Goal: Task Accomplishment & Management: Use online tool/utility

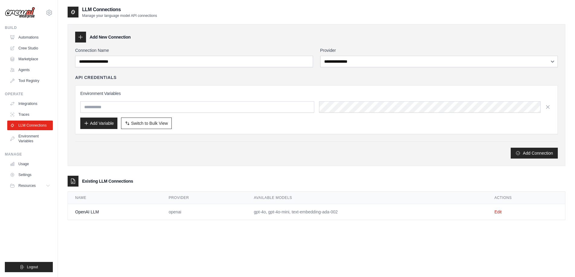
click at [49, 11] on icon at bounding box center [48, 12] width 5 height 5
click at [195, 15] on div "LLM Connections Manage your language model API connections" at bounding box center [317, 12] width 498 height 12
click at [35, 114] on link "Traces" at bounding box center [31, 115] width 46 height 10
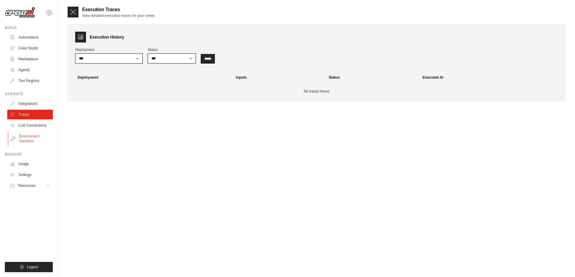
click at [35, 139] on link "Environment Variables" at bounding box center [31, 139] width 46 height 14
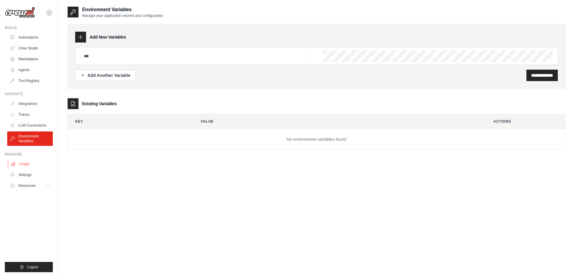
click at [33, 163] on link "Usage" at bounding box center [31, 164] width 46 height 10
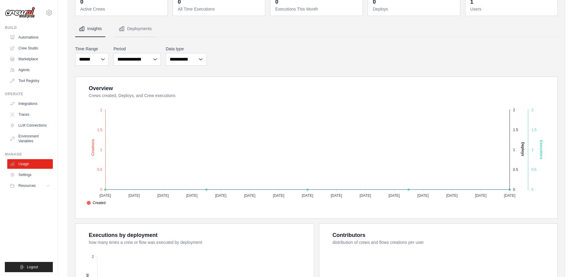
scroll to position [60, 0]
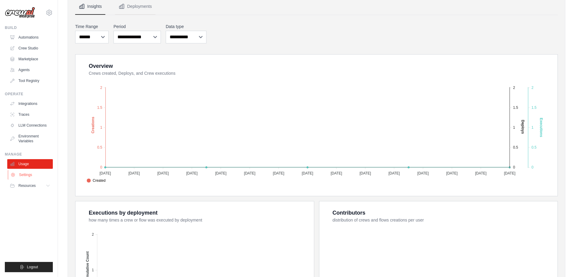
click at [24, 172] on link "Settings" at bounding box center [31, 175] width 46 height 10
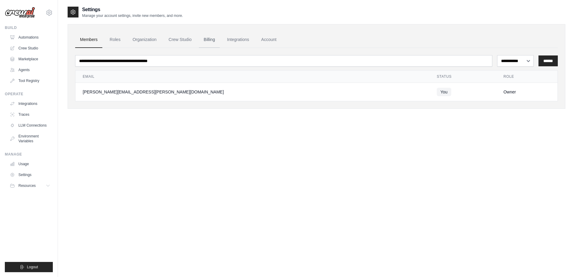
click at [215, 43] on link "Billing" at bounding box center [209, 40] width 21 height 16
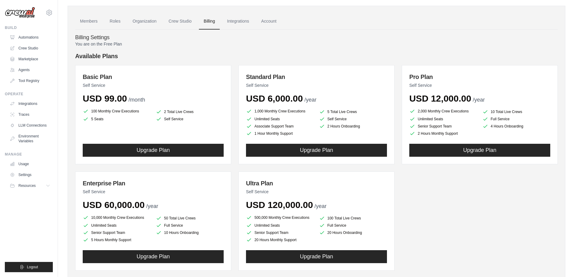
scroll to position [18, 0]
click at [244, 15] on link "Integrations" at bounding box center [238, 22] width 32 height 16
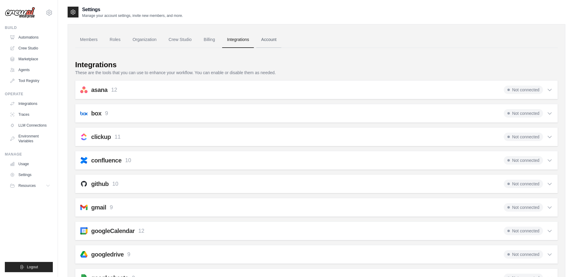
click at [272, 38] on link "Account" at bounding box center [268, 40] width 25 height 16
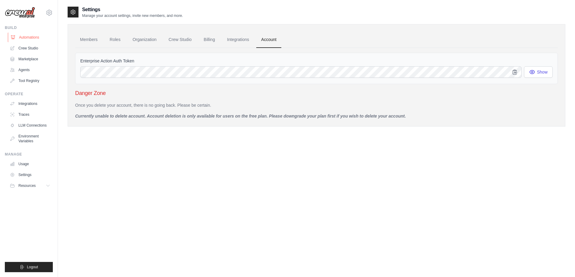
click at [38, 40] on link "Automations" at bounding box center [31, 38] width 46 height 10
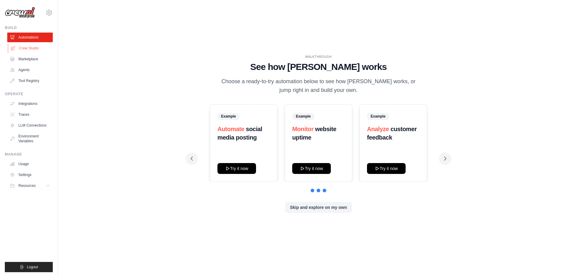
click at [38, 48] on link "Crew Studio" at bounding box center [31, 48] width 46 height 10
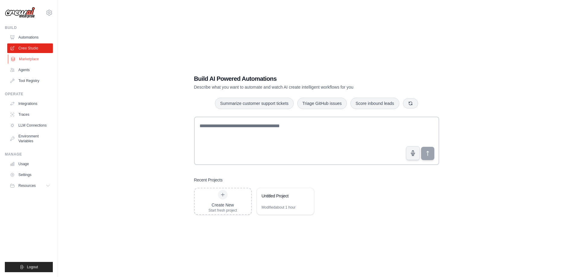
click at [35, 62] on link "Marketplace" at bounding box center [31, 59] width 46 height 10
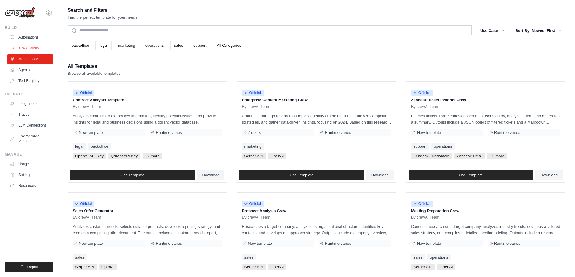
click at [34, 50] on link "Crew Studio" at bounding box center [31, 48] width 46 height 10
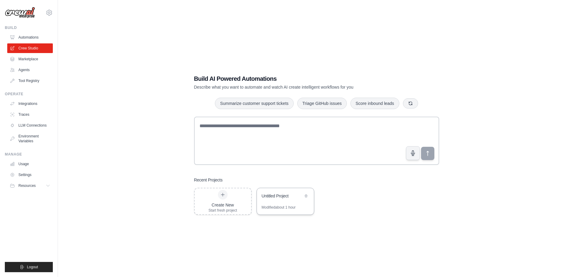
click at [284, 202] on div "Untitled Project" at bounding box center [285, 196] width 57 height 17
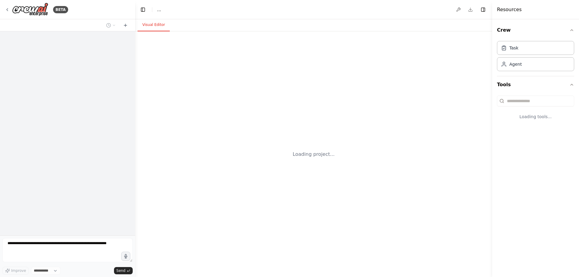
select select "****"
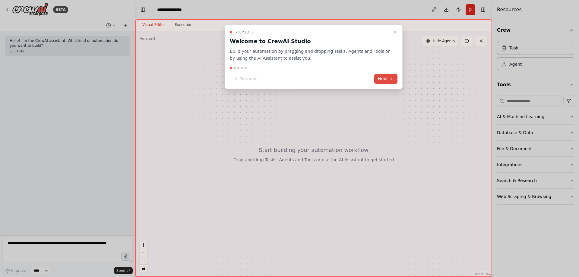
click at [388, 77] on button "Next" at bounding box center [385, 79] width 23 height 10
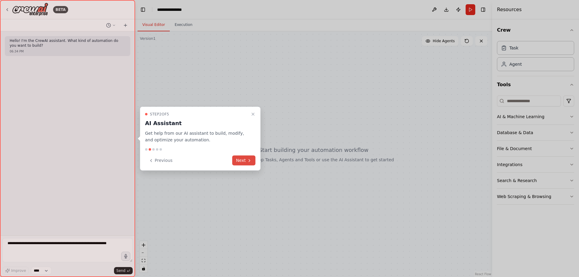
click at [250, 161] on icon at bounding box center [249, 160] width 1 height 2
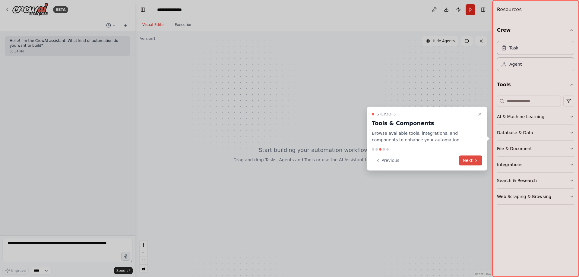
click at [471, 165] on button "Next" at bounding box center [470, 161] width 23 height 10
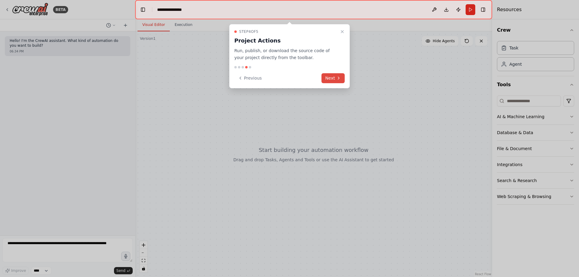
click at [333, 83] on button "Next" at bounding box center [333, 78] width 23 height 10
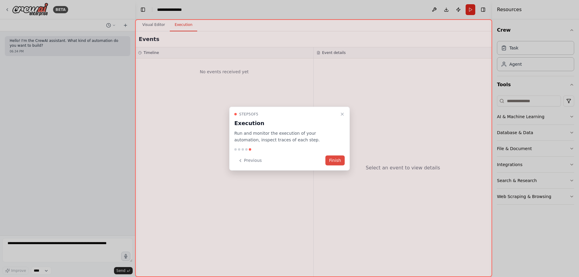
click at [341, 160] on button "Finish" at bounding box center [335, 161] width 19 height 10
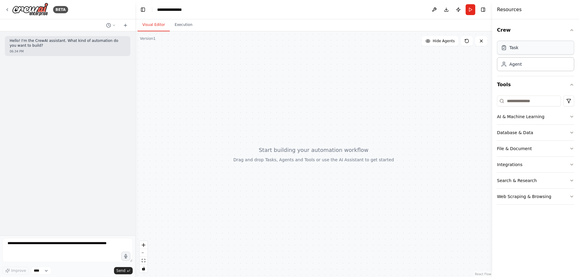
click at [520, 53] on div "Task" at bounding box center [535, 48] width 77 height 14
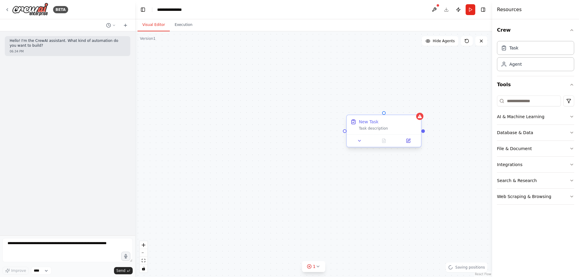
click at [376, 128] on div "Task description" at bounding box center [388, 128] width 59 height 5
click at [409, 142] on icon at bounding box center [409, 141] width 4 height 4
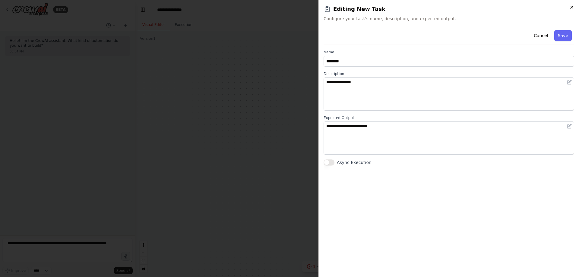
click at [571, 7] on icon "button" at bounding box center [572, 7] width 5 height 5
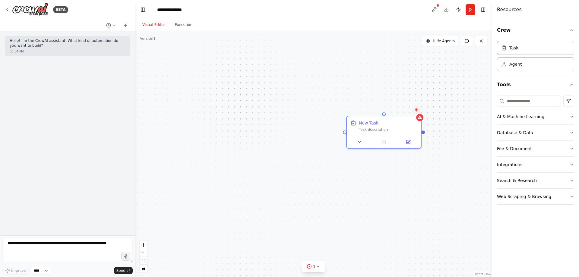
click at [418, 112] on button at bounding box center [417, 110] width 8 height 8
click at [404, 112] on button "Confirm" at bounding box center [399, 109] width 21 height 7
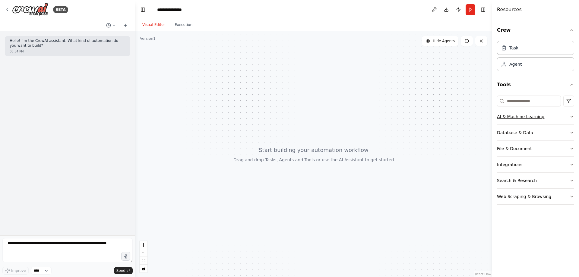
click at [574, 116] on icon "button" at bounding box center [572, 116] width 5 height 5
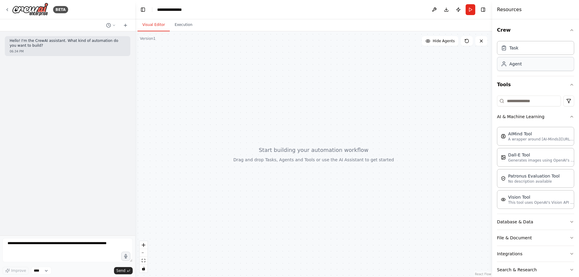
click at [526, 62] on div "Agent" at bounding box center [535, 64] width 77 height 14
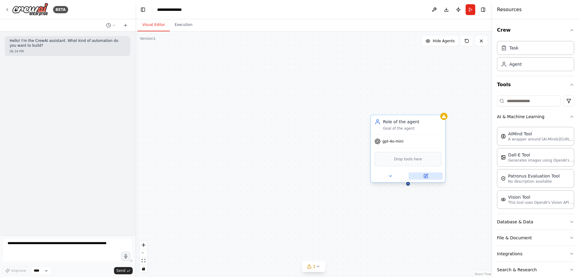
click at [426, 178] on icon at bounding box center [426, 176] width 5 height 5
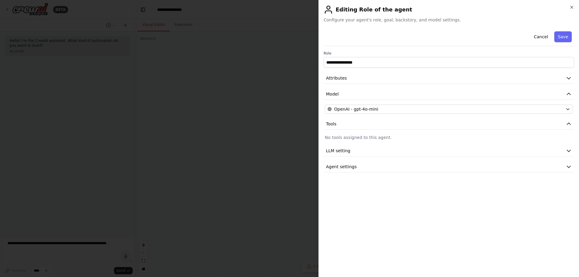
click at [427, 159] on div "**********" at bounding box center [449, 101] width 251 height 144
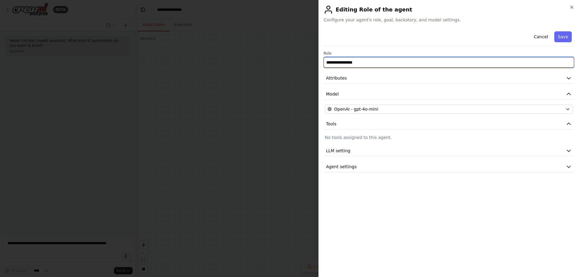
click at [433, 64] on input "**********" at bounding box center [449, 62] width 251 height 11
drag, startPoint x: 421, startPoint y: 64, endPoint x: 326, endPoint y: 69, distance: 95.2
click at [326, 69] on div "**********" at bounding box center [449, 101] width 251 height 144
type input "**********"
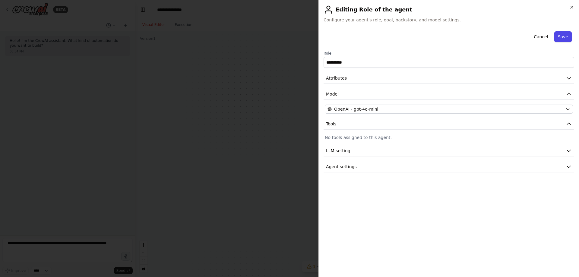
click at [562, 35] on button "Save" at bounding box center [563, 36] width 17 height 11
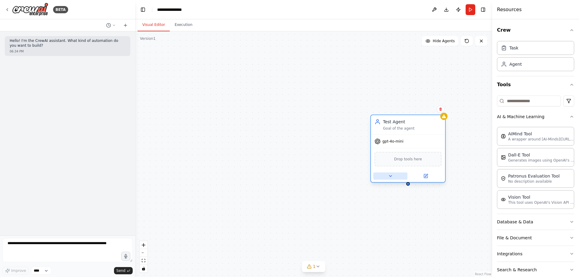
click at [390, 178] on icon at bounding box center [390, 176] width 5 height 5
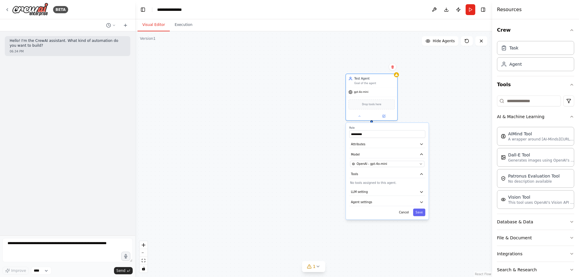
drag, startPoint x: 342, startPoint y: 195, endPoint x: 312, endPoint y: 134, distance: 68.5
click at [312, 134] on div "**********" at bounding box center [313, 154] width 357 height 246
click at [406, 214] on button "Cancel" at bounding box center [404, 213] width 15 height 8
click at [320, 271] on button "1" at bounding box center [313, 266] width 23 height 11
click at [327, 215] on div "Test Agent Goal of the agent gpt-4o-mini Drop tools here" at bounding box center [313, 154] width 357 height 246
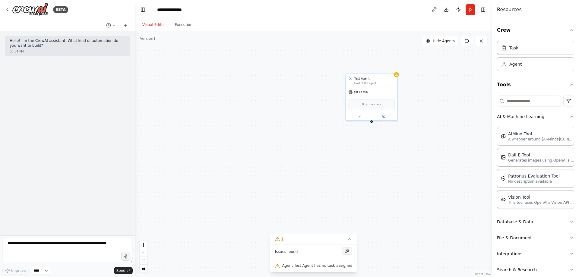
click at [342, 251] on button at bounding box center [347, 251] width 10 height 7
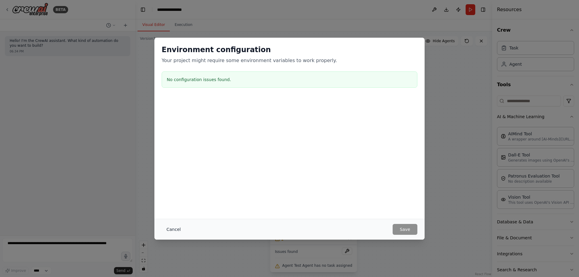
click at [177, 227] on button "Cancel" at bounding box center [174, 229] width 24 height 11
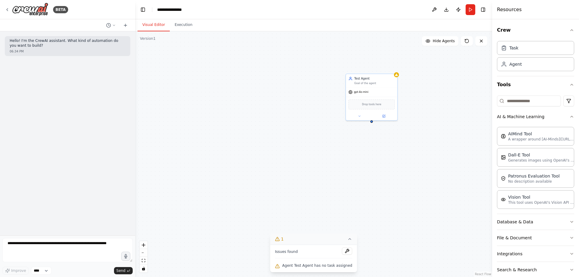
click at [345, 243] on button "1" at bounding box center [313, 239] width 87 height 11
click at [570, 221] on icon "button" at bounding box center [572, 222] width 5 height 5
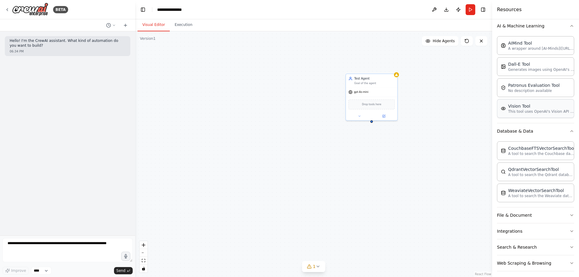
scroll to position [95, 0]
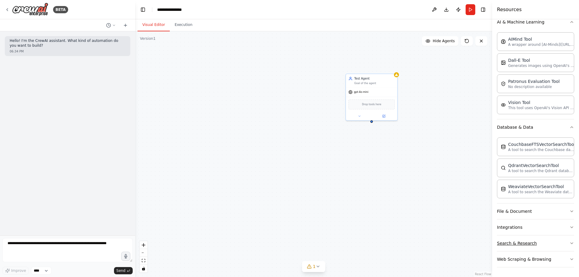
click at [565, 244] on button "Search & Research" at bounding box center [535, 244] width 77 height 16
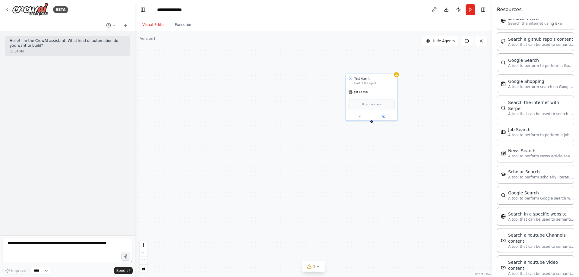
scroll to position [401, 0]
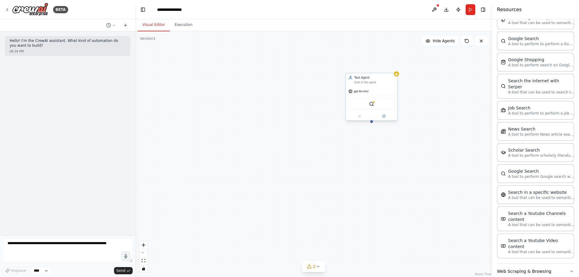
click at [374, 104] on div "SerplyWebSearchTool" at bounding box center [371, 104] width 46 height 11
click at [386, 116] on icon at bounding box center [383, 116] width 3 height 3
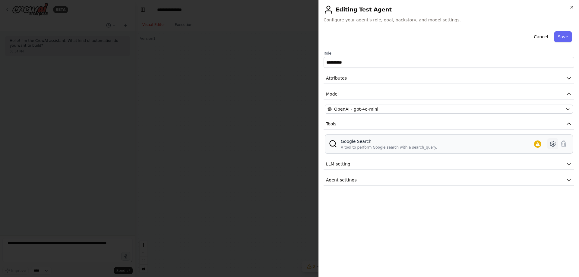
click at [553, 145] on icon at bounding box center [552, 143] width 7 height 7
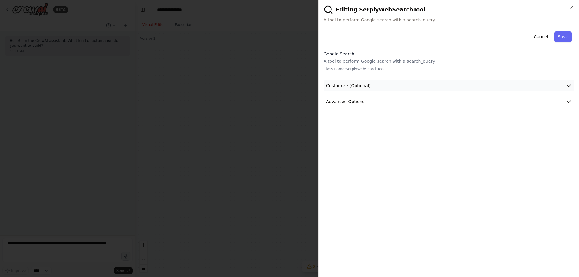
click at [564, 86] on button "Customize (Optional)" at bounding box center [449, 85] width 251 height 11
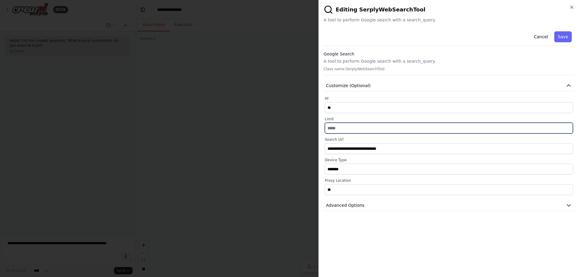
click at [395, 130] on input "**" at bounding box center [449, 128] width 248 height 11
type input "*"
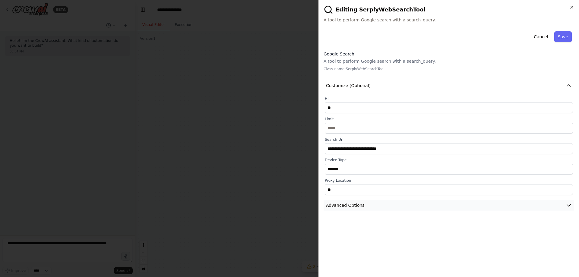
click at [569, 209] on button "Advanced Options" at bounding box center [449, 205] width 251 height 11
click at [572, 8] on icon "button" at bounding box center [572, 7] width 5 height 5
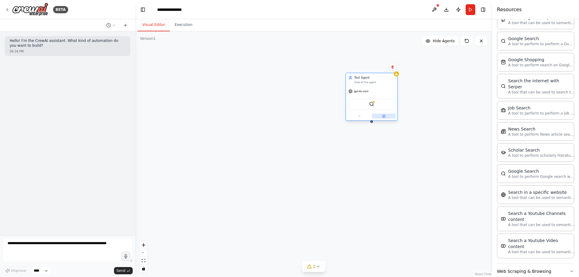
click at [384, 118] on button at bounding box center [384, 116] width 24 height 5
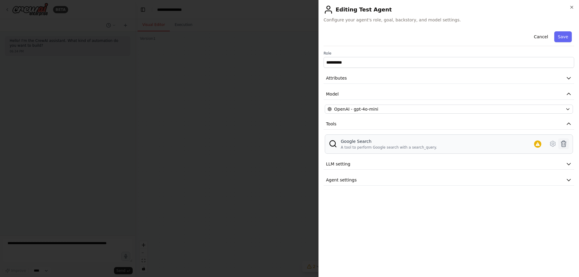
click at [565, 146] on icon at bounding box center [563, 143] width 7 height 7
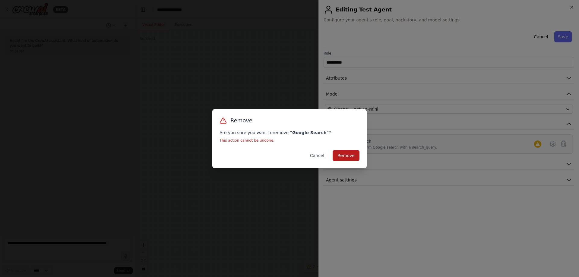
click at [350, 156] on button "Remove" at bounding box center [346, 155] width 27 height 11
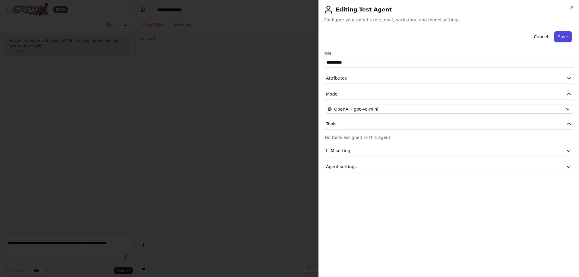
click at [561, 38] on button "Save" at bounding box center [563, 36] width 17 height 11
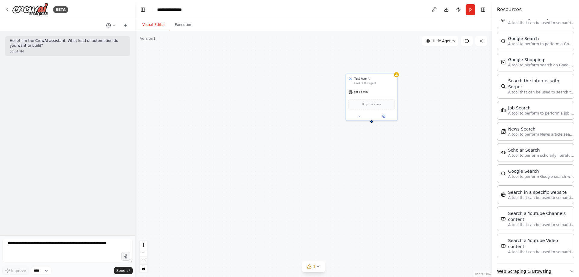
click at [570, 269] on icon "button" at bounding box center [572, 271] width 5 height 5
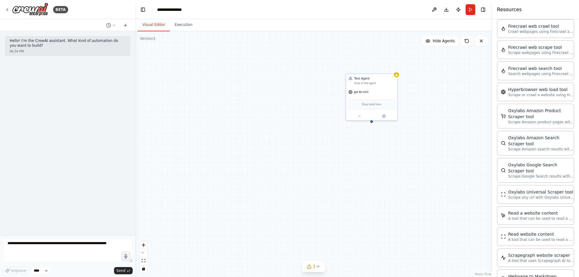
scroll to position [741, 0]
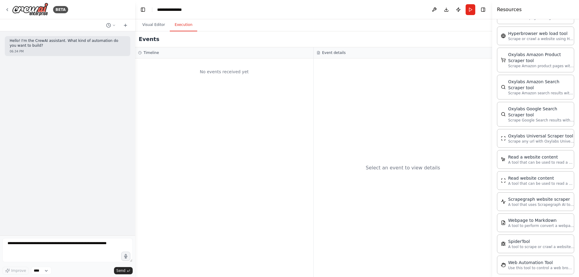
click at [179, 23] on button "Execution" at bounding box center [183, 25] width 27 height 13
click at [463, 12] on button "Publish" at bounding box center [459, 9] width 10 height 11
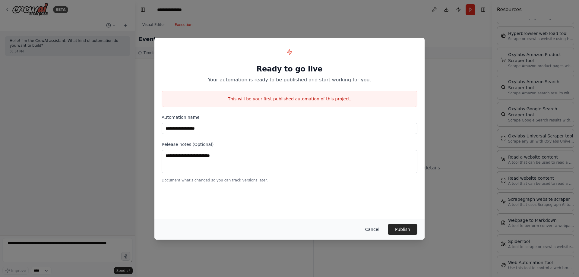
click at [374, 227] on button "Cancel" at bounding box center [373, 229] width 24 height 11
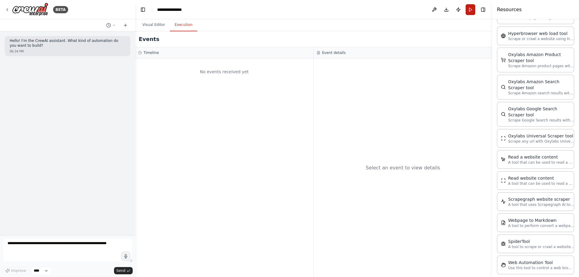
click at [472, 8] on button "Run" at bounding box center [471, 9] width 10 height 11
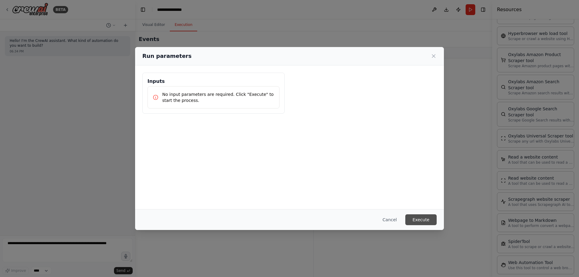
click at [427, 224] on button "Execute" at bounding box center [421, 220] width 31 height 11
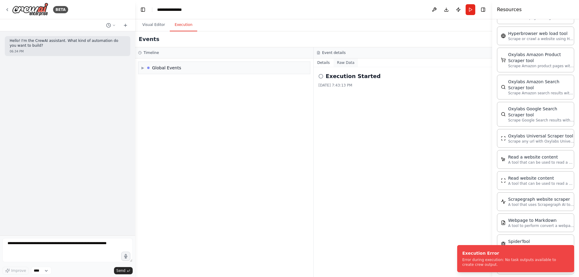
click at [350, 64] on button "Raw Data" at bounding box center [346, 63] width 25 height 8
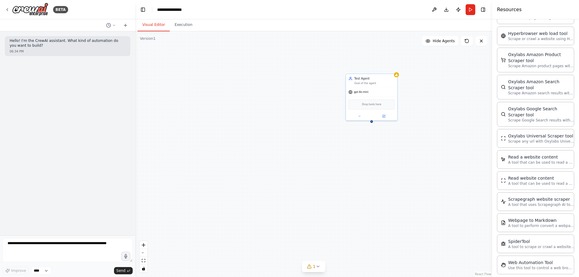
click at [154, 23] on button "Visual Editor" at bounding box center [154, 25] width 32 height 13
click at [482, 39] on icon at bounding box center [481, 41] width 5 height 5
click at [69, 248] on textarea at bounding box center [67, 250] width 130 height 24
click at [286, 172] on div "Test Agent Goal of the agent gpt-4o-mini Drop tools here" at bounding box center [313, 154] width 357 height 246
click at [361, 118] on button at bounding box center [360, 115] width 24 height 5
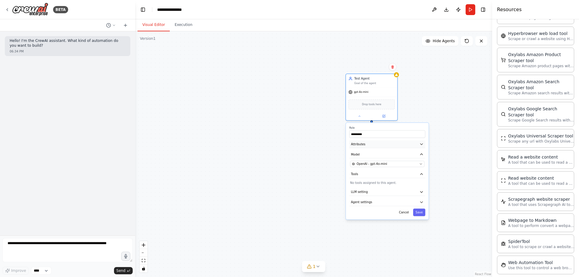
click at [422, 145] on icon "button" at bounding box center [422, 144] width 4 height 4
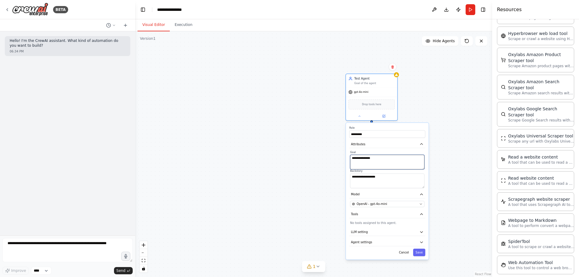
drag, startPoint x: 384, startPoint y: 160, endPoint x: 322, endPoint y: 145, distance: 63.5
click at [322, 145] on div "**********" at bounding box center [313, 154] width 357 height 246
drag, startPoint x: 385, startPoint y: 159, endPoint x: 335, endPoint y: 157, distance: 50.1
click at [335, 157] on div "**********" at bounding box center [313, 154] width 357 height 246
click at [421, 241] on icon "button" at bounding box center [422, 242] width 4 height 4
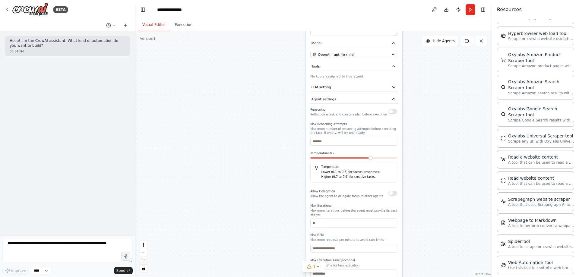
drag, startPoint x: 453, startPoint y: 200, endPoint x: 421, endPoint y: 54, distance: 149.4
click at [421, 54] on div "**********" at bounding box center [313, 154] width 357 height 246
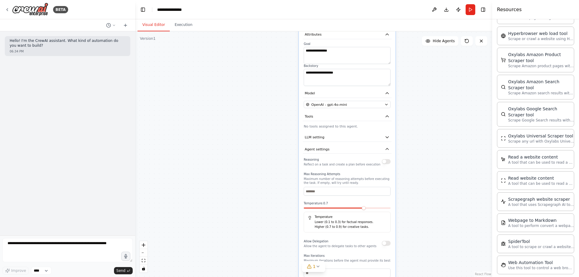
drag, startPoint x: 431, startPoint y: 159, endPoint x: 424, endPoint y: 209, distance: 50.5
click at [424, 209] on div "**********" at bounding box center [313, 154] width 357 height 246
click at [386, 137] on icon "button" at bounding box center [387, 138] width 3 height 2
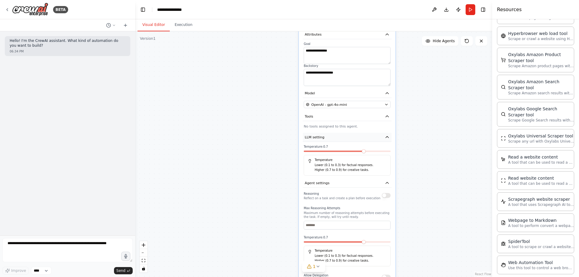
click at [386, 137] on icon "button" at bounding box center [387, 137] width 5 height 5
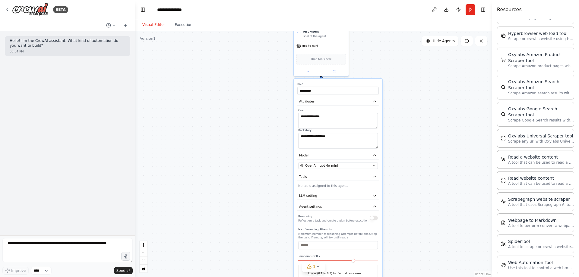
drag, startPoint x: 437, startPoint y: 118, endPoint x: 424, endPoint y: 180, distance: 62.8
click at [424, 180] on div "**********" at bounding box center [313, 154] width 357 height 246
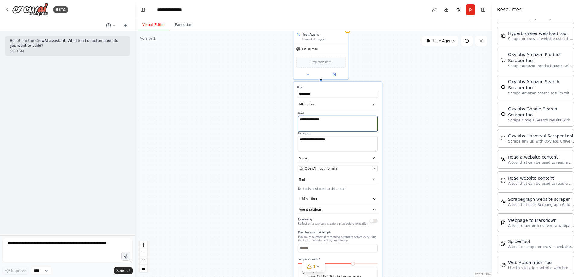
drag, startPoint x: 328, startPoint y: 119, endPoint x: 297, endPoint y: 117, distance: 30.5
click at [297, 117] on div "**********" at bounding box center [337, 132] width 81 height 40
type textarea "**********"
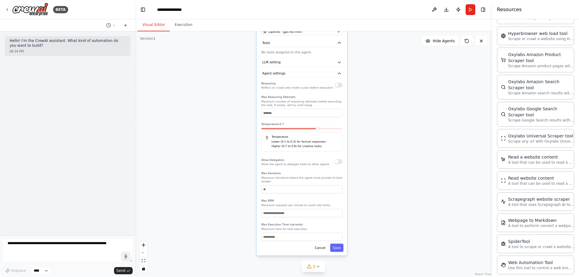
drag, startPoint x: 284, startPoint y: 187, endPoint x: 247, endPoint y: 49, distance: 143.2
click at [247, 49] on div "**********" at bounding box center [313, 154] width 357 height 246
click at [340, 246] on button "Save" at bounding box center [336, 247] width 13 height 8
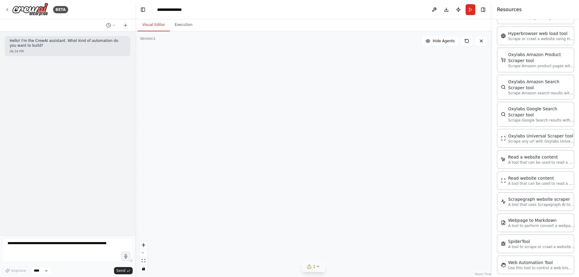
click at [316, 269] on icon at bounding box center [318, 266] width 5 height 5
click at [363, 156] on div "Test Agent Respond to the user input gpt-4o-mini Drop tools here" at bounding box center [313, 154] width 357 height 246
click at [141, 262] on button "fit view" at bounding box center [144, 261] width 8 height 8
drag, startPoint x: 196, startPoint y: 160, endPoint x: 263, endPoint y: 134, distance: 71.3
click at [263, 134] on div "Test Agent Respond to the user input gpt-4o-mini Drop tools here" at bounding box center [313, 154] width 357 height 246
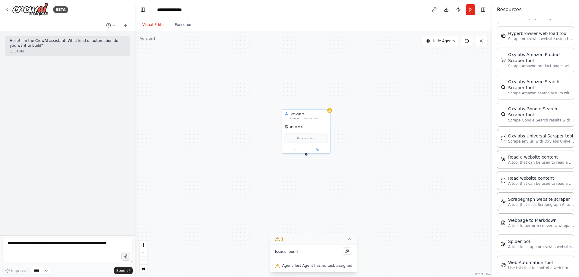
click at [348, 240] on icon at bounding box center [350, 239] width 5 height 5
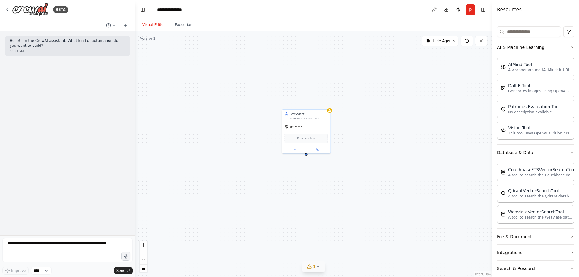
scroll to position [0, 0]
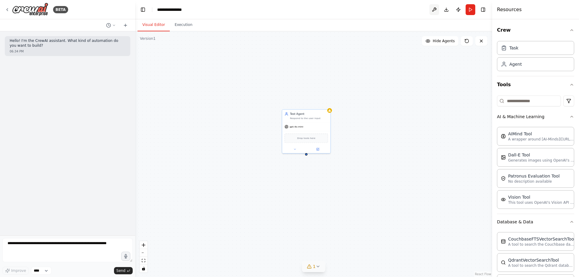
click at [434, 10] on button at bounding box center [435, 9] width 10 height 11
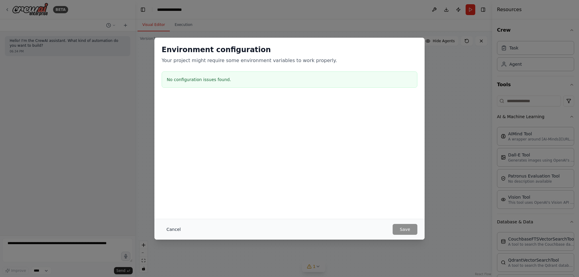
click at [171, 229] on button "Cancel" at bounding box center [174, 229] width 24 height 11
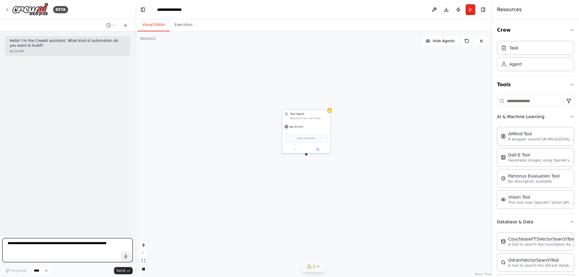
click at [49, 242] on textarea at bounding box center [67, 250] width 130 height 24
type textarea "**"
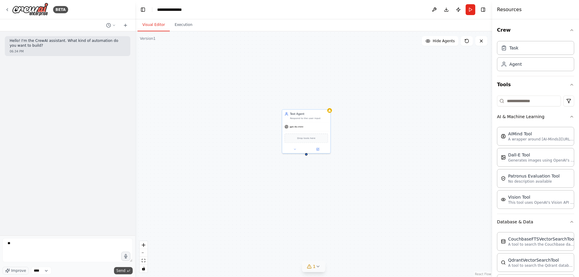
click at [125, 272] on span "Send" at bounding box center [120, 271] width 9 height 5
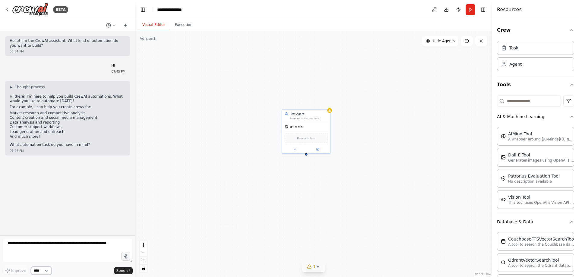
click at [43, 273] on select "****" at bounding box center [41, 271] width 21 height 8
click at [90, 213] on div "Hello! I'm the CrewAI assistant. What kind of automation do you want to build? …" at bounding box center [67, 133] width 135 height 204
click at [50, 244] on textarea at bounding box center [67, 250] width 130 height 24
type textarea "**********"
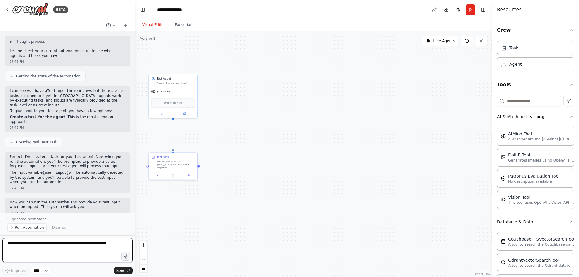
scroll to position [154, 0]
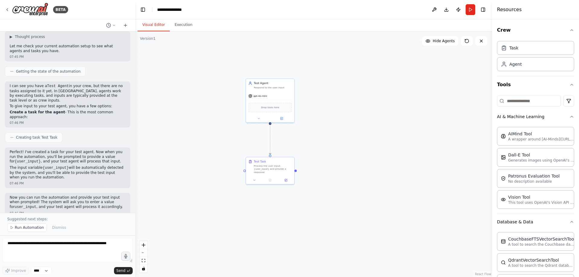
drag, startPoint x: 260, startPoint y: 135, endPoint x: 357, endPoint y: 139, distance: 97.3
click at [357, 139] on div ".deletable-edge-delete-btn { width: 20px; height: 20px; border: 0px solid #ffff…" at bounding box center [313, 154] width 357 height 246
click at [287, 178] on icon at bounding box center [286, 179] width 2 height 2
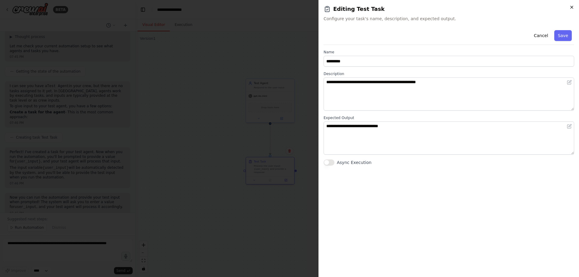
click at [574, 7] on icon "button" at bounding box center [572, 7] width 5 height 5
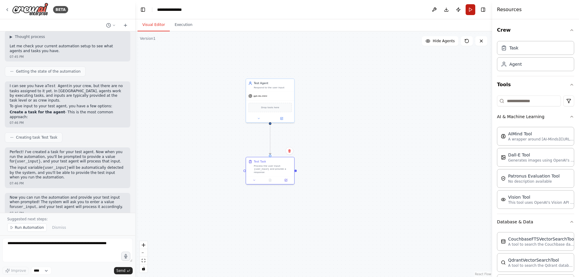
click at [468, 6] on button "Run" at bounding box center [471, 9] width 10 height 11
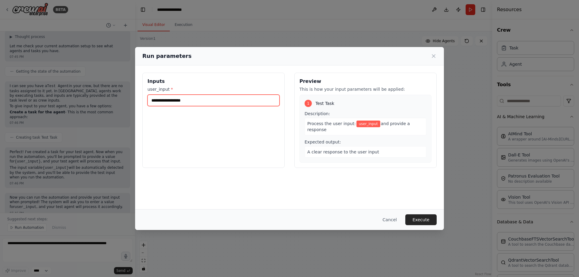
click at [234, 101] on input "user_input *" at bounding box center [214, 100] width 132 height 11
type input "**********"
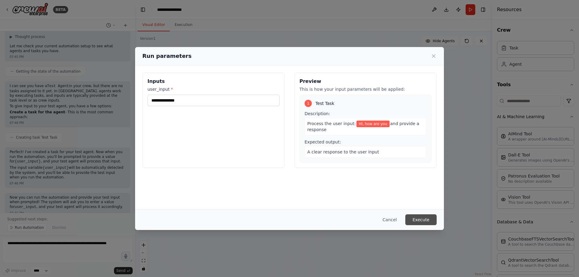
click at [417, 217] on button "Execute" at bounding box center [421, 220] width 31 height 11
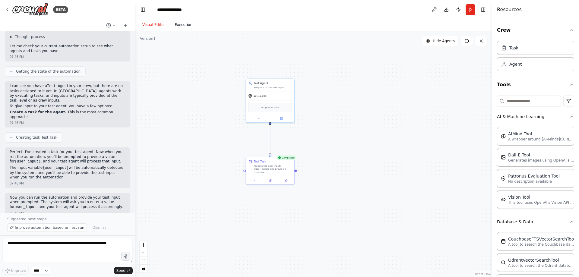
click at [179, 27] on button "Execution" at bounding box center [183, 25] width 27 height 13
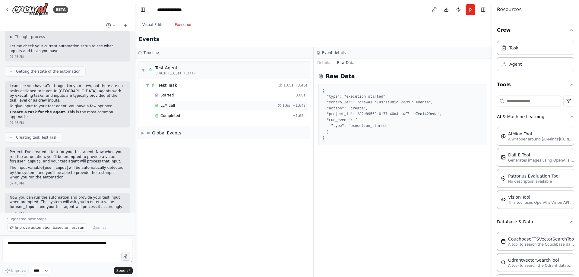
click at [232, 109] on div "LLM call 1.6s + 1.64s" at bounding box center [230, 105] width 155 height 9
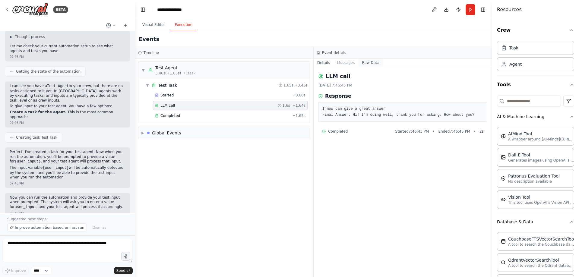
click at [368, 65] on button "Raw Data" at bounding box center [370, 63] width 25 height 8
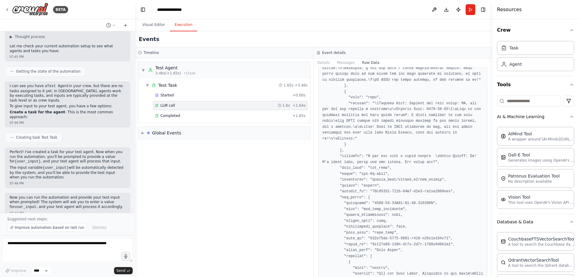
scroll to position [1191, 0]
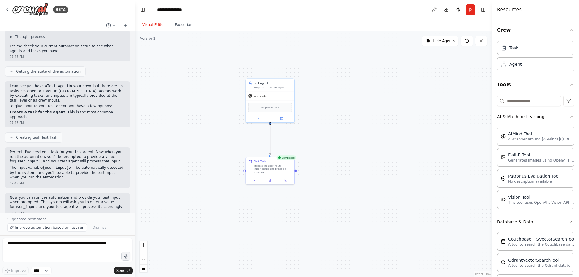
click at [151, 23] on button "Visual Editor" at bounding box center [154, 25] width 32 height 13
click at [482, 39] on icon at bounding box center [481, 41] width 5 height 5
click at [448, 9] on button "Download" at bounding box center [447, 9] width 10 height 11
click at [419, 96] on div ".deletable-edge-delete-btn { width: 20px; height: 20px; border: 0px solid #ffff…" at bounding box center [313, 154] width 357 height 246
click at [435, 8] on button at bounding box center [435, 9] width 10 height 11
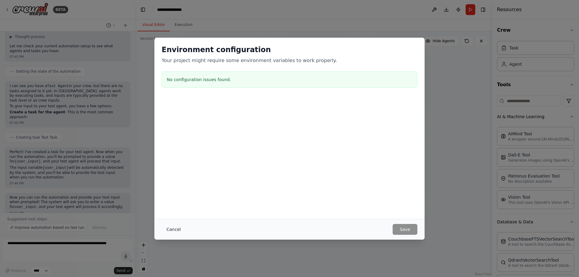
click at [170, 232] on button "Cancel" at bounding box center [174, 229] width 24 height 11
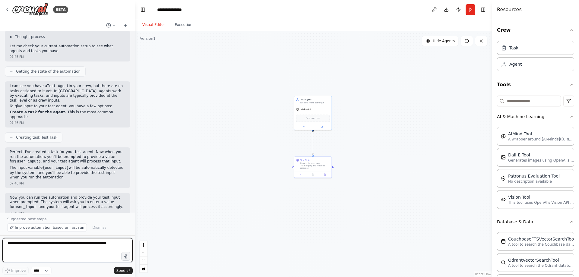
click at [43, 246] on textarea at bounding box center [67, 250] width 130 height 24
type textarea "**********"
click at [120, 272] on span "Send" at bounding box center [120, 271] width 9 height 5
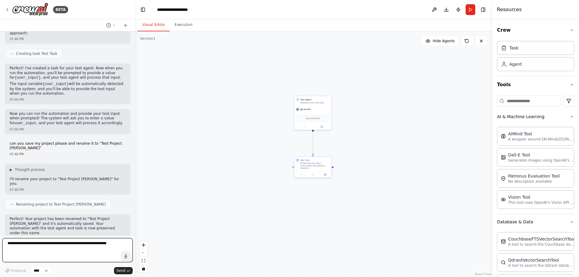
scroll to position [243, 0]
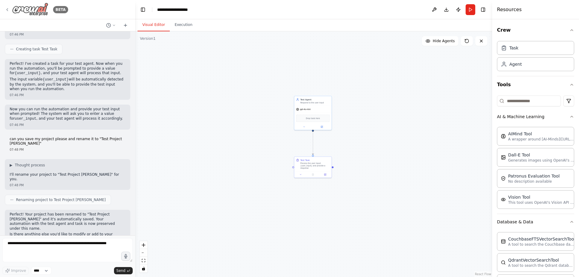
click at [11, 8] on div "BETA" at bounding box center [36, 10] width 63 height 14
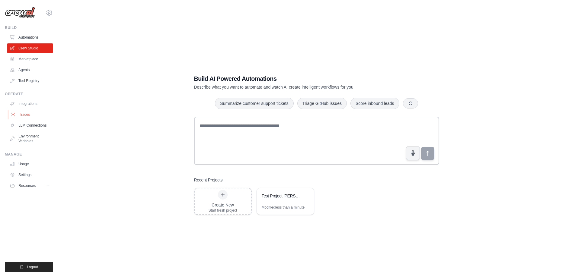
click at [17, 117] on link "Traces" at bounding box center [31, 115] width 46 height 10
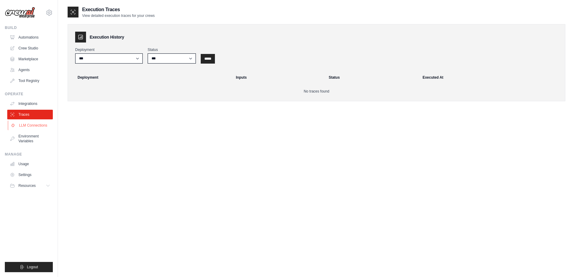
click at [36, 125] on link "LLM Connections" at bounding box center [31, 126] width 46 height 10
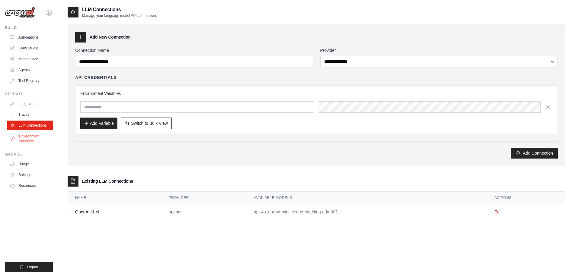
click at [27, 141] on link "Environment Variables" at bounding box center [31, 139] width 46 height 14
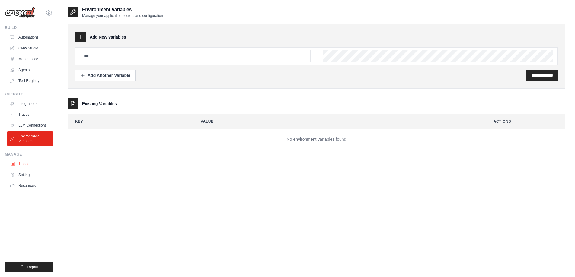
click at [24, 166] on link "Usage" at bounding box center [31, 164] width 46 height 10
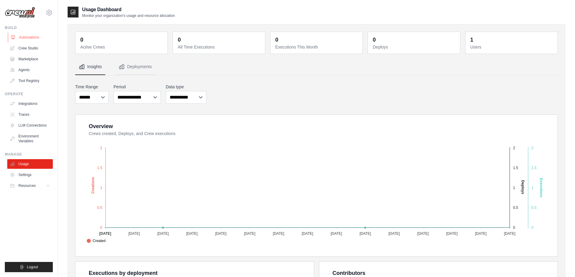
click at [33, 41] on link "Automations" at bounding box center [31, 38] width 46 height 10
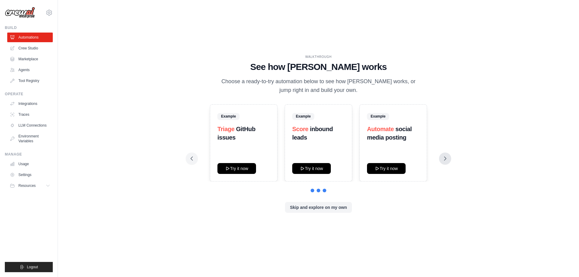
click at [447, 162] on icon at bounding box center [445, 159] width 6 height 6
click at [238, 130] on span "Summarize" at bounding box center [233, 129] width 31 height 7
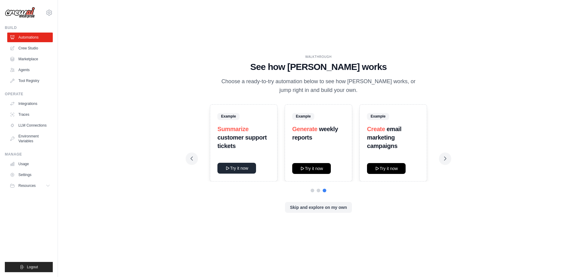
click at [236, 165] on button "Try it now" at bounding box center [237, 168] width 39 height 11
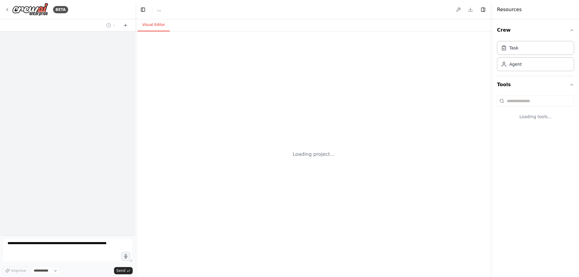
select select "****"
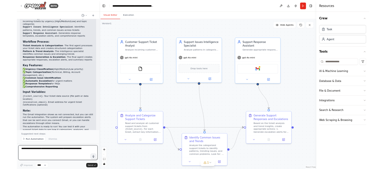
scroll to position [693, 0]
